Goal: Task Accomplishment & Management: Manage account settings

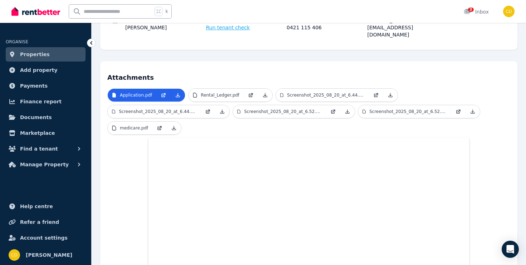
scroll to position [81, 0]
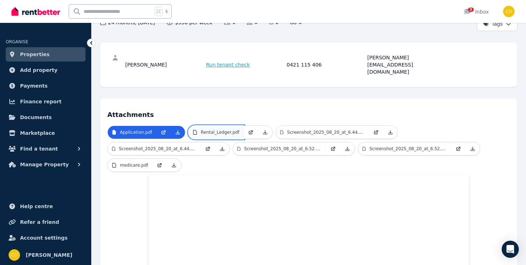
click at [215, 126] on link "Rental_Ledger.pdf" at bounding box center [215, 132] width 55 height 13
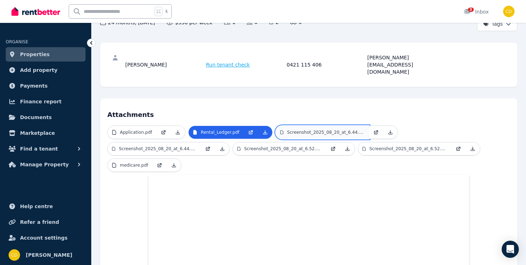
click at [310, 126] on link "Screenshot_2025_08_20_at_6.44.13 PM.png" at bounding box center [322, 132] width 93 height 13
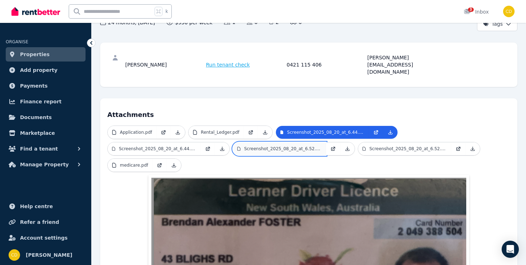
click at [303, 142] on link "Screenshot_2025_08_20_at_6.52.24 PM.png" at bounding box center [279, 148] width 93 height 13
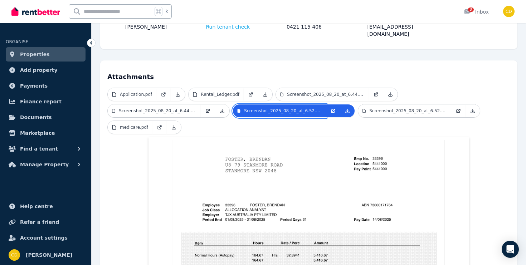
scroll to position [112, 0]
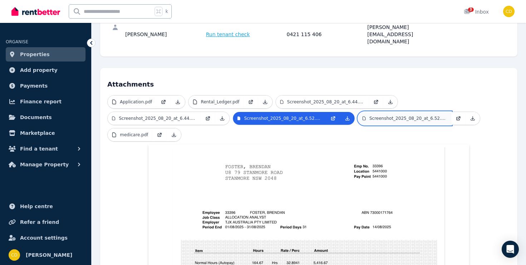
click at [396, 116] on p "Screenshot_2025_08_20_at_6.52.38 PM.png" at bounding box center [408, 119] width 78 height 6
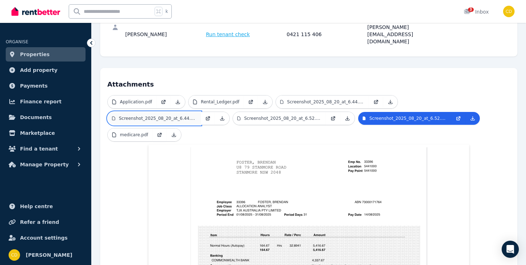
click at [180, 112] on link "Screenshot_2025_08_20_at_6.44.21 PM.png" at bounding box center [154, 118] width 93 height 13
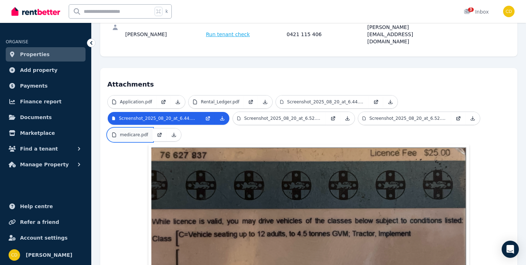
click at [137, 132] on p "medicare.pdf" at bounding box center [134, 135] width 28 height 6
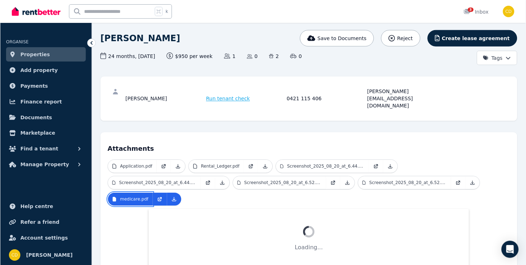
scroll to position [0, 0]
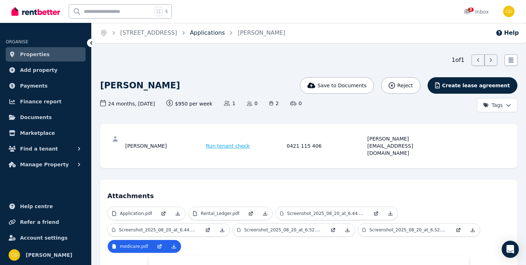
click at [223, 35] on link "Applications" at bounding box center [207, 32] width 35 height 7
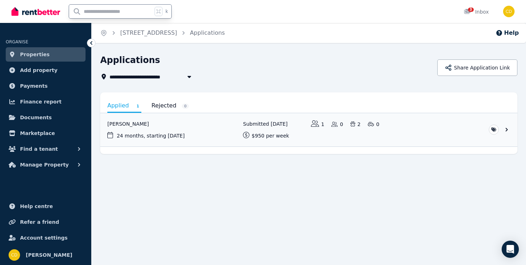
click at [119, 14] on input "text" at bounding box center [110, 12] width 83 height 14
type input "*********"
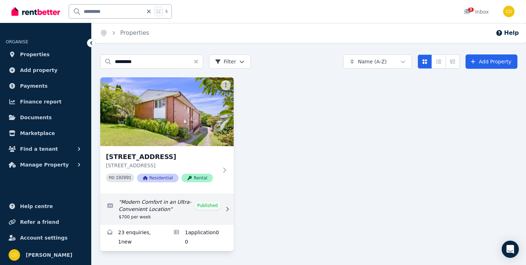
click at [214, 205] on link "Edit listing: Modern Comfort in an Ultra-Convenient Location" at bounding box center [166, 209] width 133 height 30
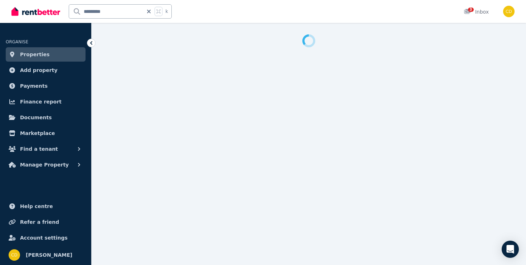
select select "**********"
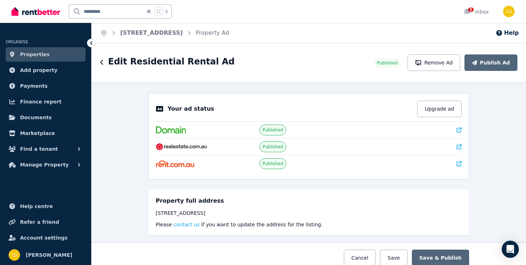
click at [462, 128] on div "Your ad status Upgrade ad Published Published Published" at bounding box center [308, 136] width 320 height 86
click at [460, 133] on link at bounding box center [458, 129] width 5 height 7
drag, startPoint x: 111, startPoint y: 11, endPoint x: 73, endPoint y: 11, distance: 38.3
click at [73, 11] on input "*********" at bounding box center [106, 12] width 74 height 14
type input "******"
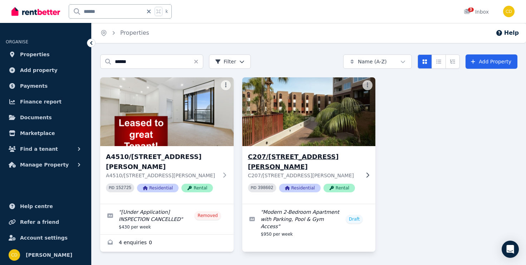
click at [368, 162] on div "C207/165 Milton St, Ashbury C207/165 Milton St, Ashbury NSW 2193 PID 398602 Res…" at bounding box center [308, 175] width 133 height 58
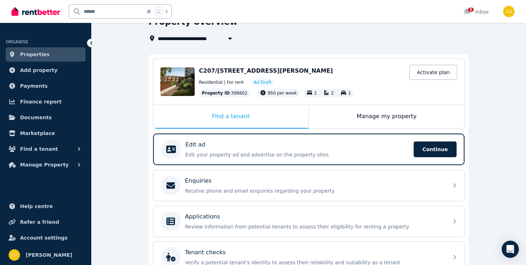
scroll to position [113, 0]
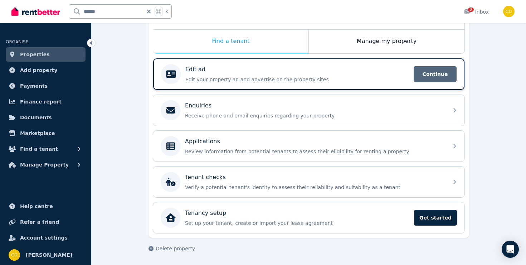
click at [423, 73] on span "Continue" at bounding box center [434, 74] width 43 height 16
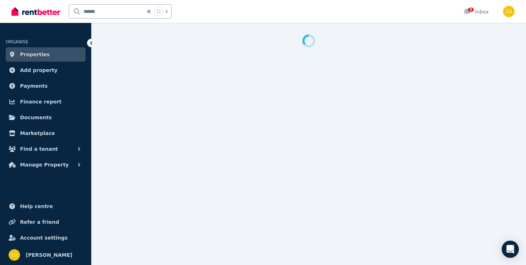
select select "***"
select select "**********"
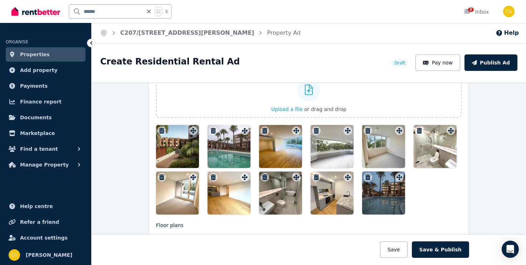
scroll to position [901, 0]
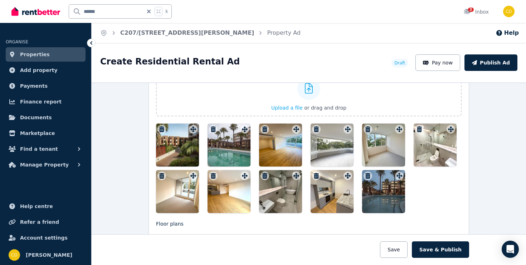
click at [366, 175] on icon "button" at bounding box center [367, 176] width 5 height 6
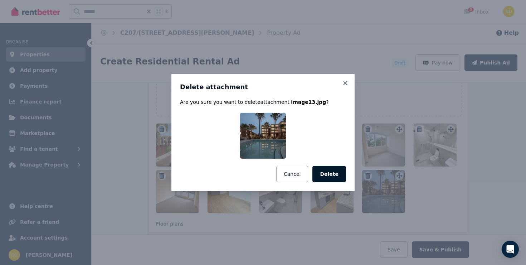
click at [328, 173] on button "Delete" at bounding box center [329, 174] width 34 height 16
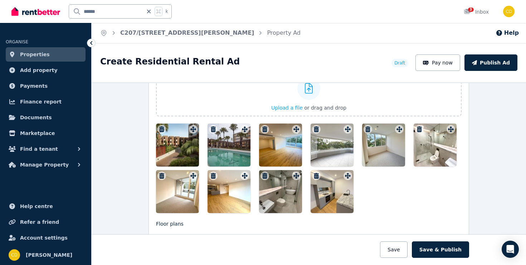
click at [316, 173] on icon "button" at bounding box center [316, 176] width 5 height 6
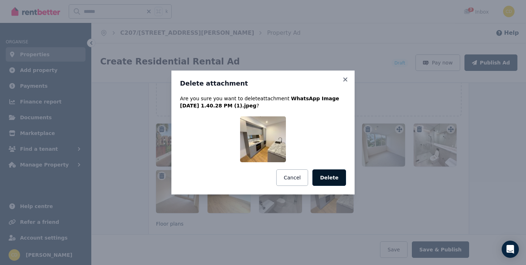
click at [321, 176] on button "Delete" at bounding box center [329, 177] width 34 height 16
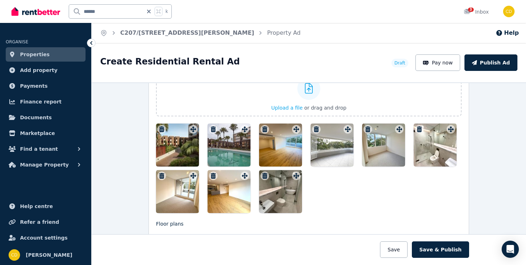
click at [265, 175] on icon "button" at bounding box center [264, 176] width 5 height 6
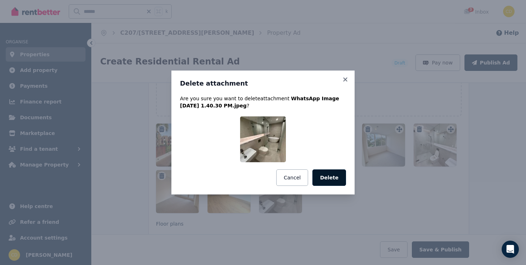
click at [330, 178] on button "Delete" at bounding box center [329, 177] width 34 height 16
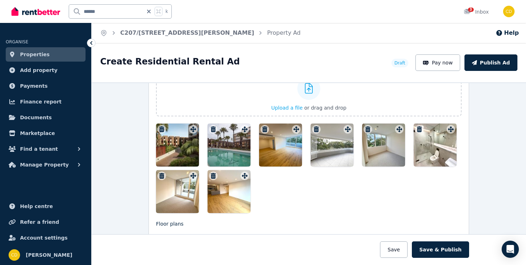
click at [212, 176] on icon "button" at bounding box center [213, 176] width 5 height 6
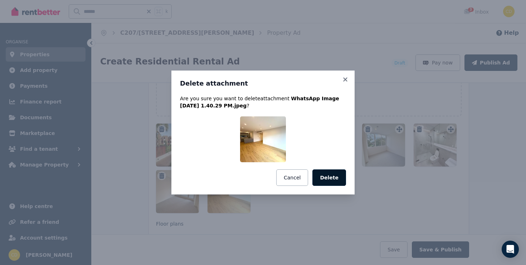
click at [322, 175] on button "Delete" at bounding box center [329, 177] width 34 height 16
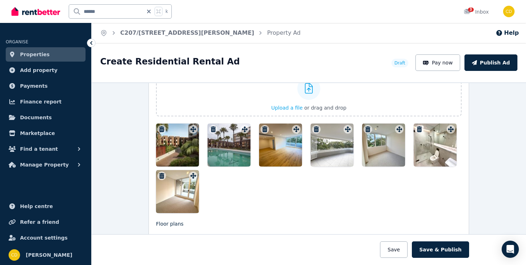
click at [162, 171] on button "button" at bounding box center [161, 175] width 9 height 9
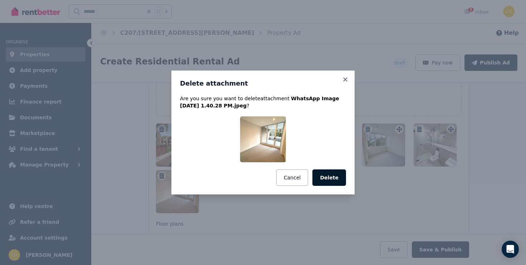
click at [326, 175] on button "Delete" at bounding box center [329, 177] width 34 height 16
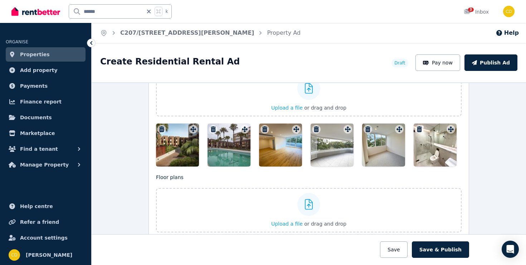
click at [421, 126] on icon "button" at bounding box center [419, 129] width 7 height 6
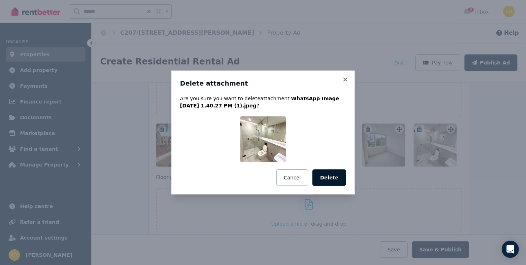
click at [333, 181] on button "Delete" at bounding box center [329, 177] width 34 height 16
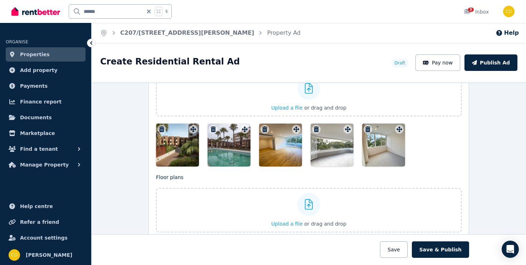
click at [365, 123] on div at bounding box center [383, 144] width 43 height 43
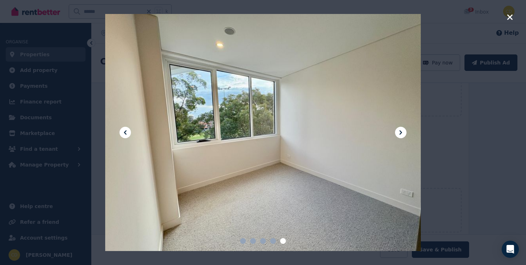
click at [508, 11] on div at bounding box center [263, 132] width 526 height 265
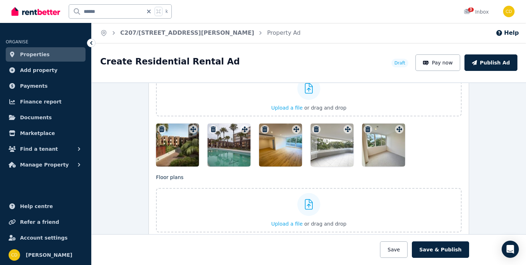
click at [367, 127] on icon "button" at bounding box center [367, 129] width 5 height 6
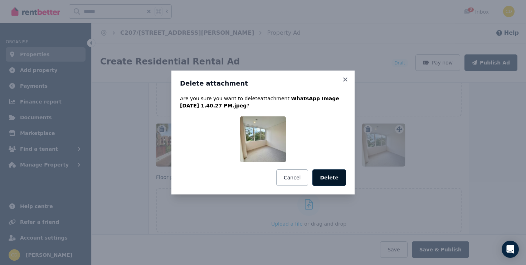
click at [333, 181] on button "Delete" at bounding box center [329, 177] width 34 height 16
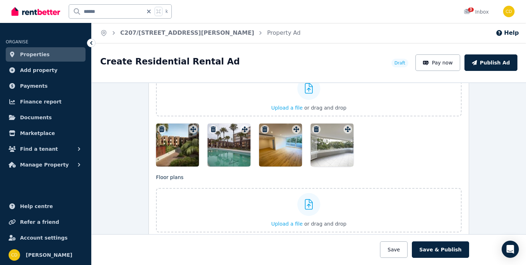
click at [318, 130] on icon "button" at bounding box center [316, 129] width 5 height 6
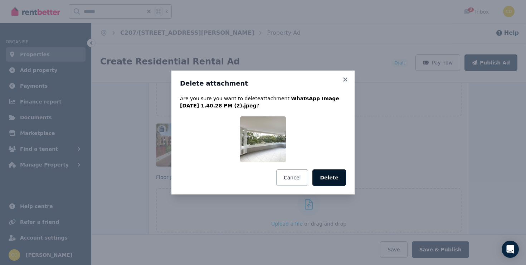
click at [325, 175] on button "Delete" at bounding box center [329, 177] width 34 height 16
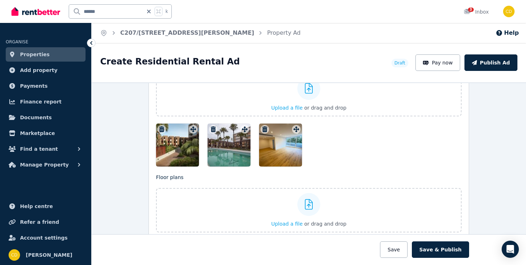
click at [264, 128] on icon "button" at bounding box center [264, 129] width 5 height 6
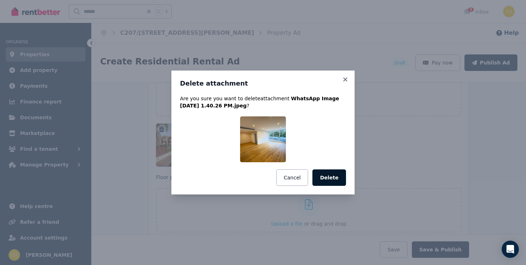
click at [325, 177] on button "Delete" at bounding box center [329, 177] width 34 height 16
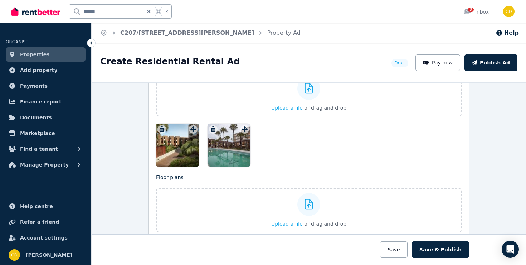
click at [214, 128] on icon "button" at bounding box center [213, 129] width 7 height 6
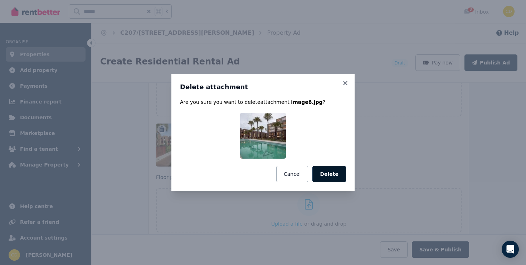
click at [318, 173] on button "Delete" at bounding box center [329, 174] width 34 height 16
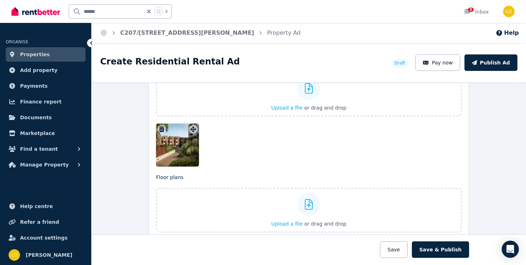
click at [163, 128] on icon "button" at bounding box center [161, 129] width 5 height 6
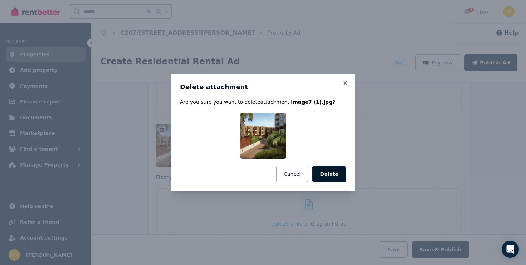
click at [321, 171] on button "Delete" at bounding box center [329, 174] width 34 height 16
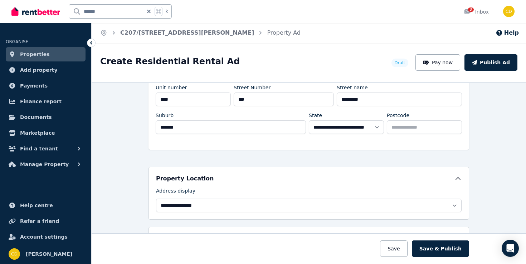
scroll to position [101, 0]
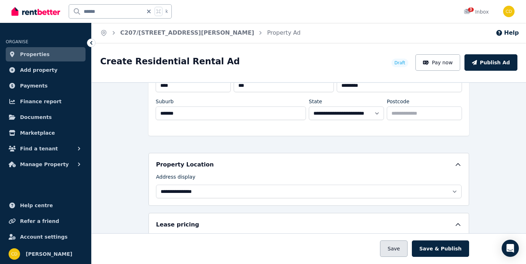
click at [398, 249] on button "Save" at bounding box center [393, 249] width 27 height 16
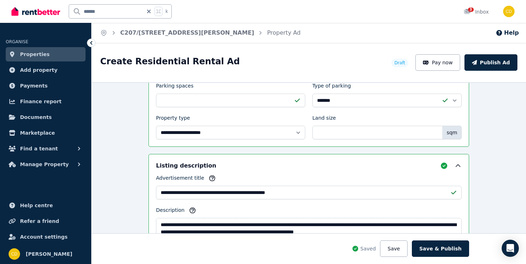
scroll to position [422, 0]
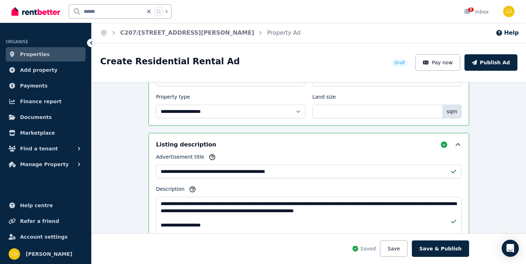
click at [58, 9] on img at bounding box center [35, 11] width 49 height 11
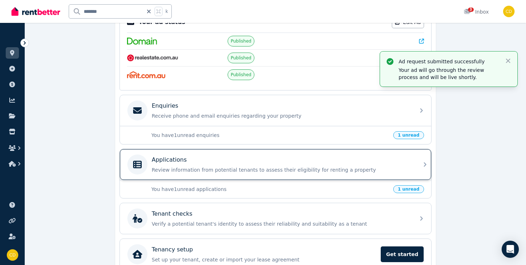
scroll to position [162, 0]
click at [402, 157] on div "Applications" at bounding box center [281, 159] width 259 height 9
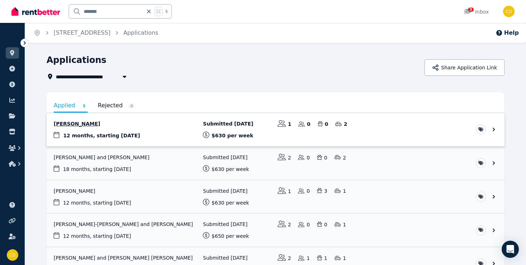
click at [123, 129] on link "View application: Ashley Kovac Yarroll" at bounding box center [275, 129] width 458 height 33
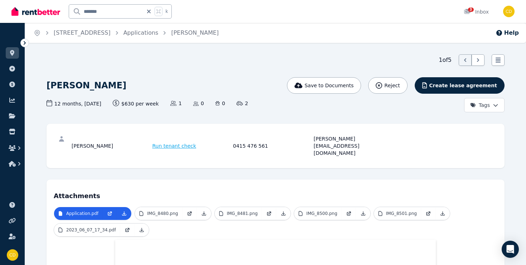
click at [173, 207] on span "IMG_8480.png" at bounding box center [172, 214] width 77 height 14
click at [174, 207] on link "IMG_8480.png" at bounding box center [158, 213] width 47 height 13
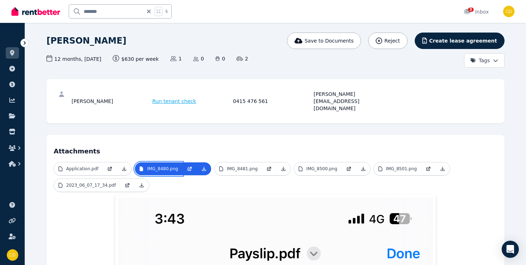
scroll to position [23, 0]
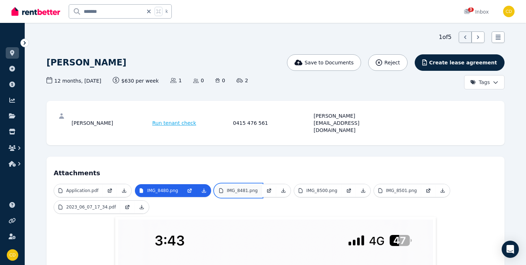
click at [255, 184] on link "IMG_8481.png" at bounding box center [238, 190] width 47 height 13
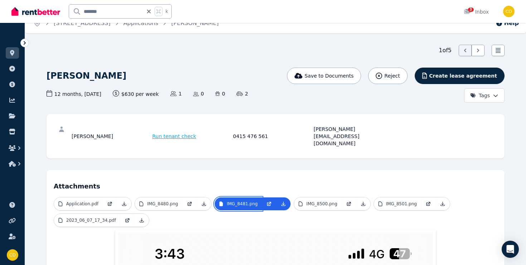
scroll to position [0, 0]
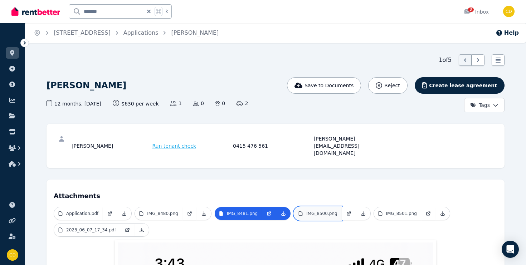
click at [319, 211] on p "IMG_8500.png" at bounding box center [321, 214] width 31 height 6
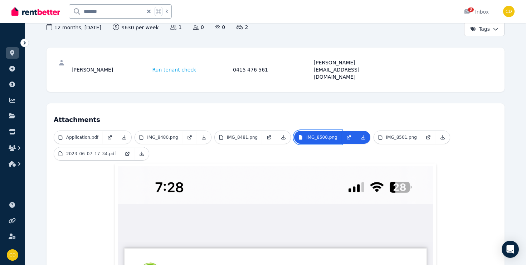
scroll to position [63, 0]
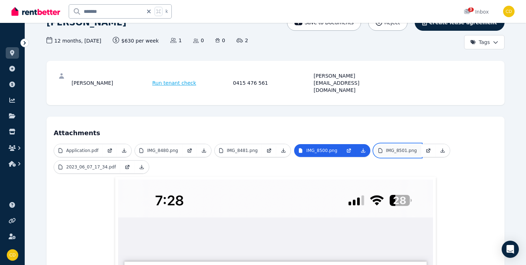
click at [392, 144] on link "IMG_8501.png" at bounding box center [397, 150] width 47 height 13
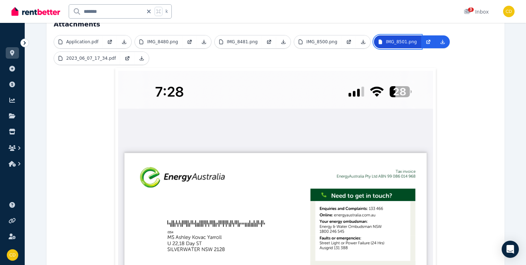
scroll to position [129, 0]
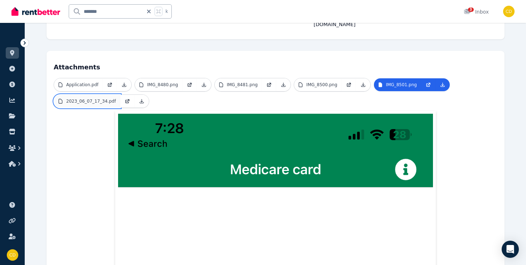
click at [101, 95] on link "2023_06_07_17_34.pdf" at bounding box center [87, 101] width 66 height 13
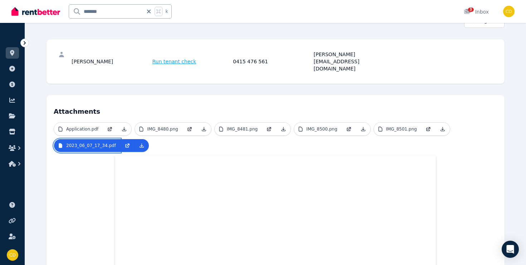
scroll to position [0, 0]
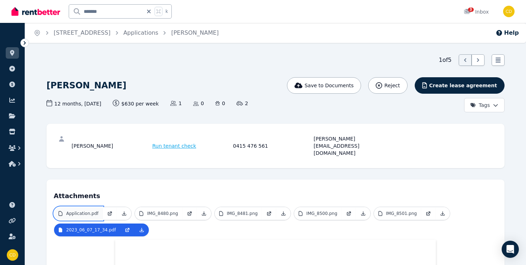
click at [78, 207] on link "Application.pdf" at bounding box center [78, 213] width 49 height 13
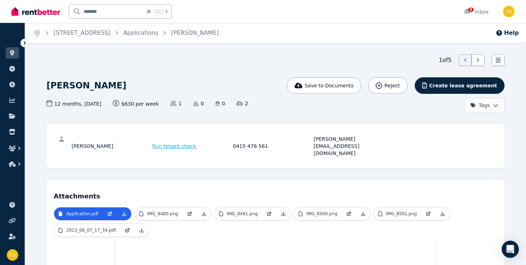
click at [326, 141] on div "[PERSON_NAME][EMAIL_ADDRESS][DOMAIN_NAME]" at bounding box center [353, 145] width 79 height 21
copy div "[PERSON_NAME][EMAIL_ADDRESS][DOMAIN_NAME]"
click at [151, 10] on icon at bounding box center [148, 12] width 7 height 6
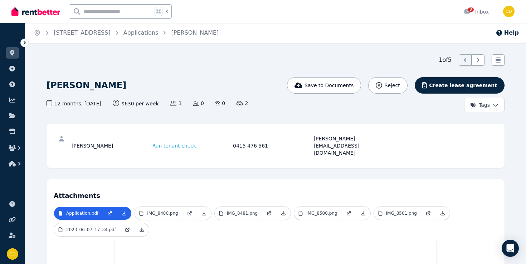
click at [139, 13] on input "text" at bounding box center [110, 12] width 83 height 14
type input "**********"
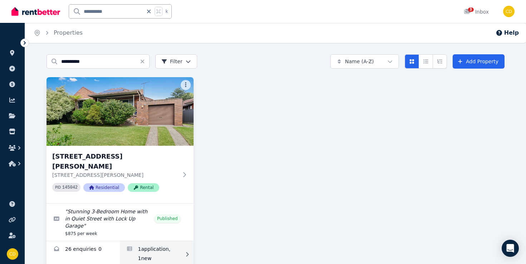
click at [171, 241] on link "Applications for 35 Elouera Street North, BEVERLY HILLS" at bounding box center [156, 254] width 73 height 26
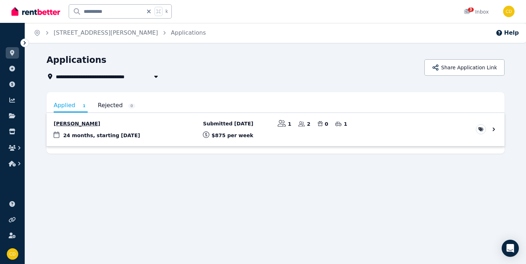
click at [106, 129] on link "View application: Hassan Mousselmani" at bounding box center [275, 129] width 458 height 33
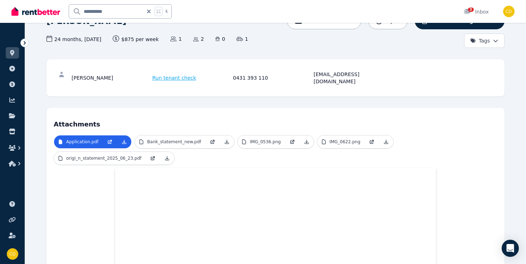
scroll to position [49, 0]
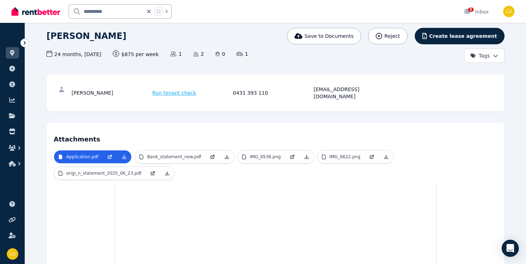
click at [334, 88] on div "[EMAIL_ADDRESS][DOMAIN_NAME]" at bounding box center [353, 93] width 79 height 14
copy div "[EMAIL_ADDRESS][DOMAIN_NAME]"
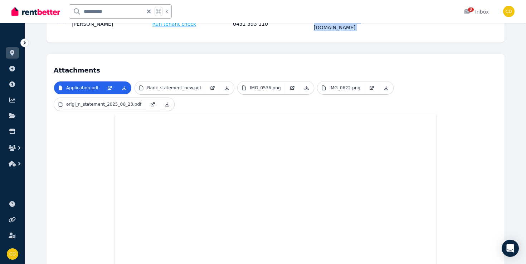
scroll to position [159, 0]
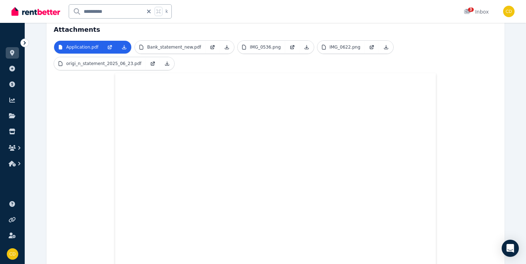
click at [150, 14] on form "**********" at bounding box center [110, 12] width 83 height 14
click at [149, 10] on icon at bounding box center [148, 12] width 7 height 6
click at [134, 10] on input "text" at bounding box center [110, 12] width 83 height 14
type input "**********"
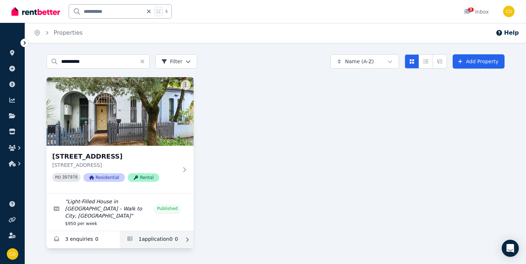
click at [168, 237] on link "Applications for 30 Bishopgate St, Camperdown" at bounding box center [156, 239] width 73 height 17
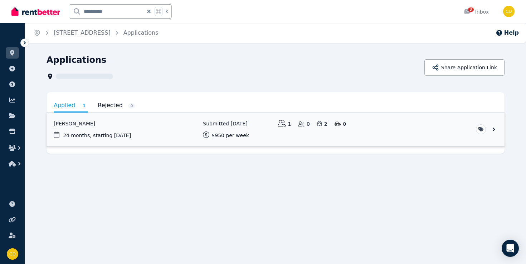
click at [111, 120] on link "View application: Brendan Foster" at bounding box center [275, 129] width 458 height 33
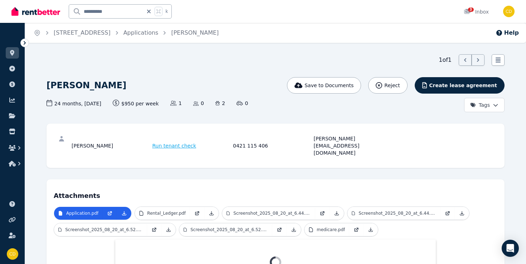
click at [349, 143] on div "[PERSON_NAME] Run tenant check 0421 115 406 [PERSON_NAME][EMAIL_ADDRESS][DOMAIN…" at bounding box center [275, 146] width 443 height 30
click at [348, 136] on div "[PERSON_NAME][EMAIL_ADDRESS][DOMAIN_NAME]" at bounding box center [353, 145] width 79 height 21
click at [348, 137] on div "[PERSON_NAME][EMAIL_ADDRESS][DOMAIN_NAME]" at bounding box center [353, 145] width 79 height 21
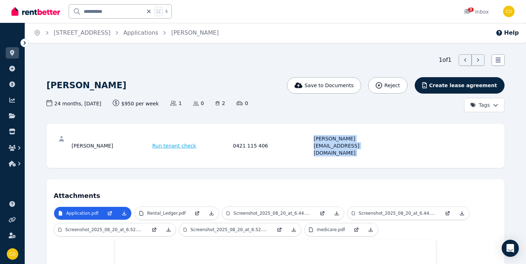
copy div "[PERSON_NAME][EMAIL_ADDRESS][DOMAIN_NAME]"
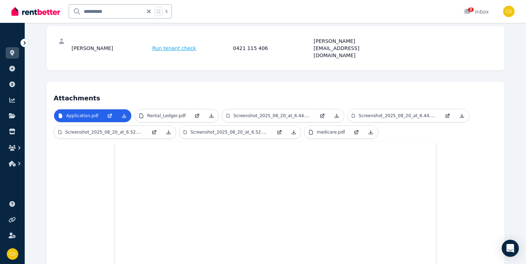
scroll to position [97, 0]
click at [124, 114] on icon at bounding box center [124, 117] width 6 height 6
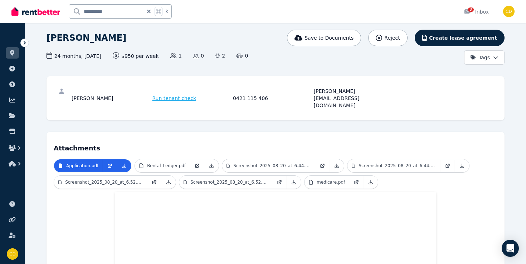
scroll to position [0, 0]
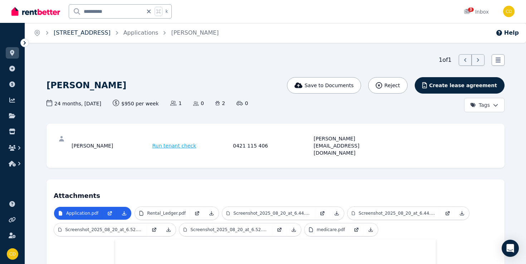
click at [110, 30] on link "[STREET_ADDRESS]" at bounding box center [82, 32] width 57 height 7
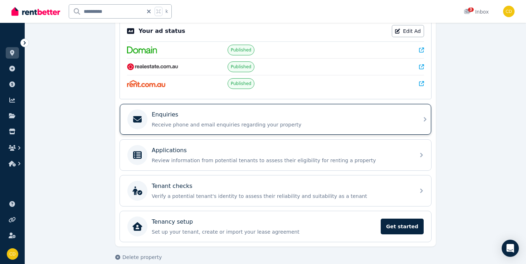
scroll to position [154, 0]
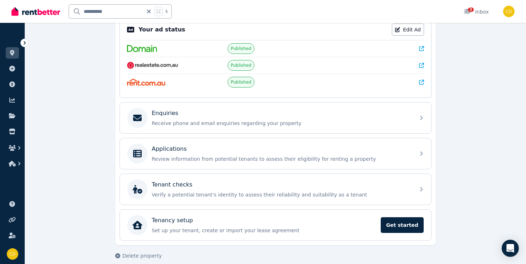
click at [420, 46] on icon at bounding box center [421, 48] width 5 height 5
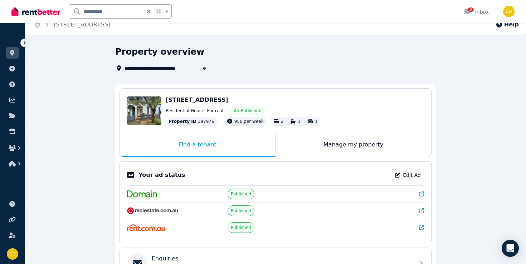
scroll to position [0, 0]
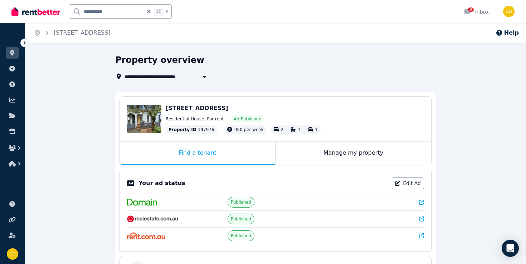
drag, startPoint x: 167, startPoint y: 108, endPoint x: 287, endPoint y: 110, distance: 119.8
click at [287, 110] on div "[STREET_ADDRESS]" at bounding box center [295, 108] width 258 height 9
drag, startPoint x: 287, startPoint y: 110, endPoint x: 166, endPoint y: 109, distance: 121.6
click at [166, 109] on div "[STREET_ADDRESS]" at bounding box center [295, 108] width 258 height 9
copy span "[STREET_ADDRESS]"
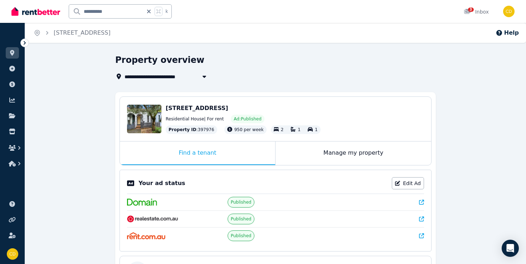
click at [149, 13] on icon at bounding box center [148, 12] width 7 height 6
click at [127, 15] on input "text" at bounding box center [110, 12] width 83 height 14
type input "**********"
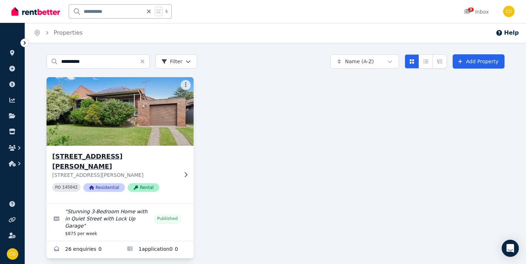
click at [185, 172] on icon at bounding box center [185, 175] width 7 height 6
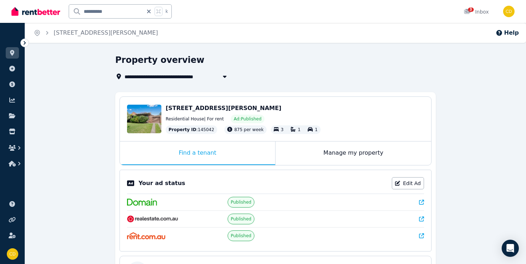
drag, startPoint x: 166, startPoint y: 107, endPoint x: 319, endPoint y: 104, distance: 153.4
click at [319, 104] on div "[STREET_ADDRESS][PERSON_NAME]" at bounding box center [295, 108] width 258 height 9
drag, startPoint x: 166, startPoint y: 109, endPoint x: 305, endPoint y: 110, distance: 139.5
click at [281, 110] on span "[STREET_ADDRESS][PERSON_NAME]" at bounding box center [224, 108] width 116 height 7
copy span "[STREET_ADDRESS][PERSON_NAME]"
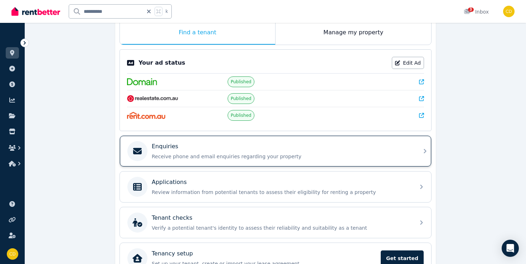
scroll to position [162, 0]
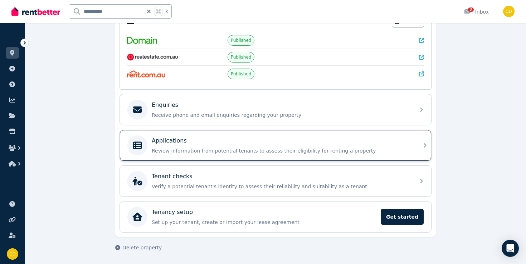
click at [319, 142] on div "Applications" at bounding box center [281, 141] width 259 height 9
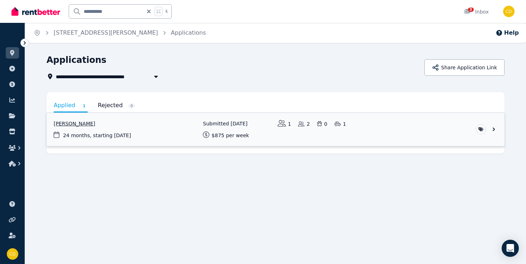
click at [115, 127] on link "View application: Hassan Mousselmani" at bounding box center [275, 129] width 458 height 33
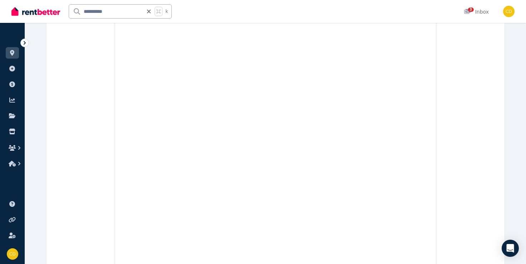
scroll to position [2403, 0]
drag, startPoint x: 133, startPoint y: 9, endPoint x: 71, endPoint y: 9, distance: 62.2
click at [71, 9] on input "**********" at bounding box center [106, 12] width 74 height 14
type input "*****"
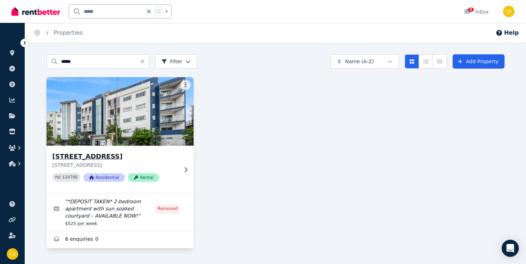
click at [187, 166] on div "[STREET_ADDRESS] PID 134766 Residential Rental" at bounding box center [119, 170] width 147 height 48
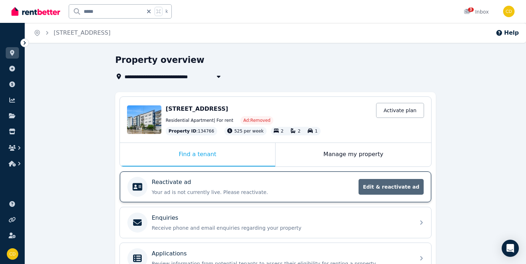
click at [392, 187] on span "Edit & reactivate ad" at bounding box center [390, 187] width 65 height 16
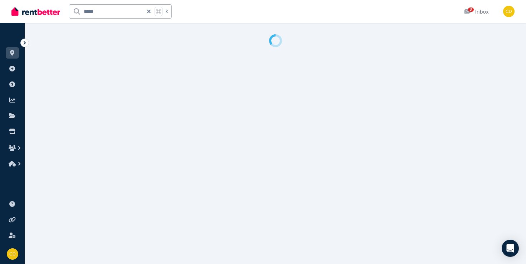
select select "**********"
